Goal: Information Seeking & Learning: Compare options

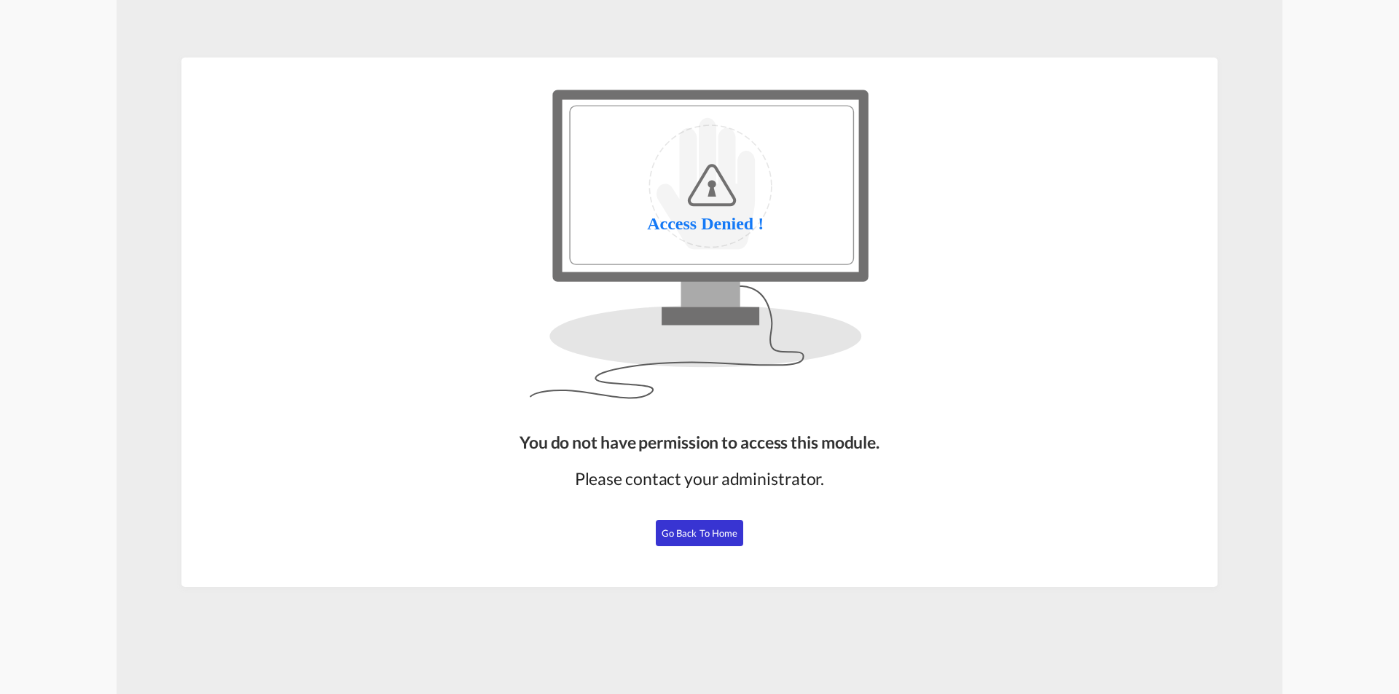
click at [700, 531] on span "Go Back to Home" at bounding box center [700, 534] width 77 height 12
click at [685, 544] on button "Go Back to Home" at bounding box center [699, 533] width 87 height 26
click at [699, 539] on span "Go Back to Home" at bounding box center [700, 534] width 77 height 12
